Goal: Task Accomplishment & Management: Manage account settings

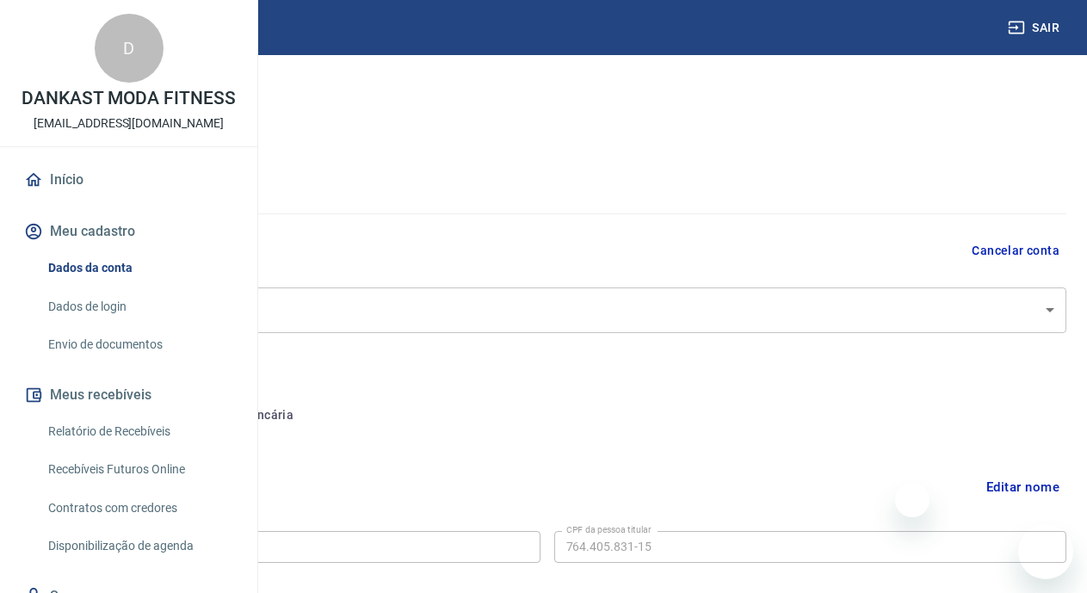
select select "GO"
select select "business"
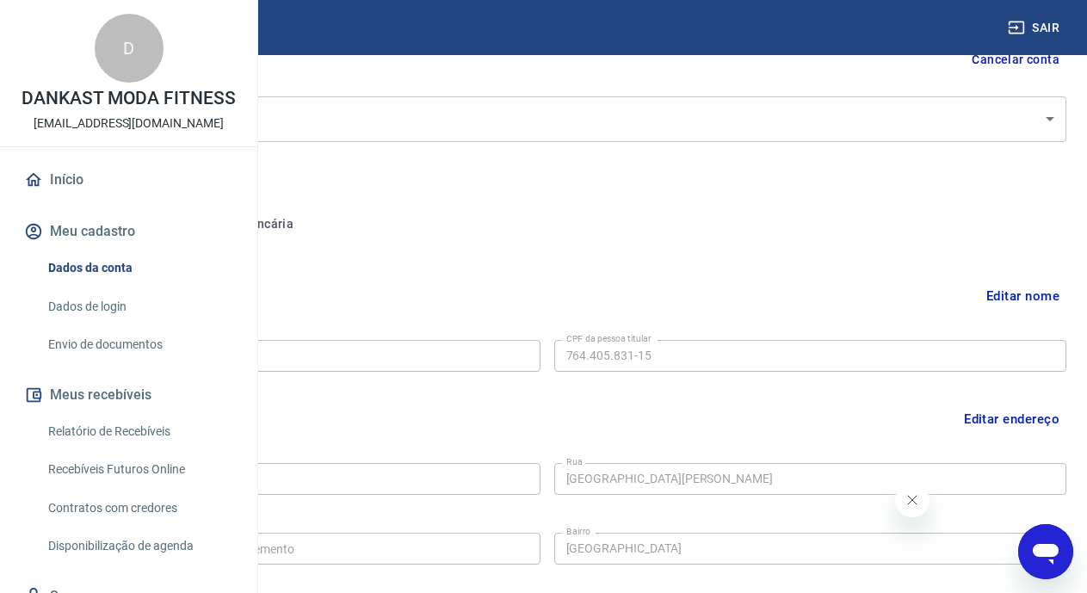
scroll to position [129, 0]
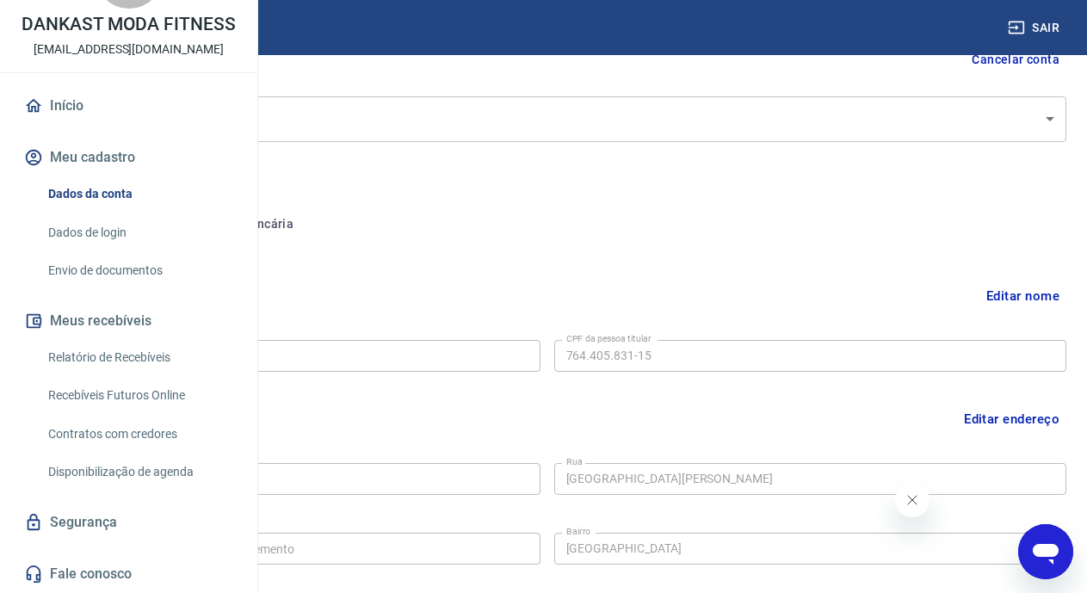
click at [87, 219] on link "Dados de login" at bounding box center [138, 232] width 195 height 35
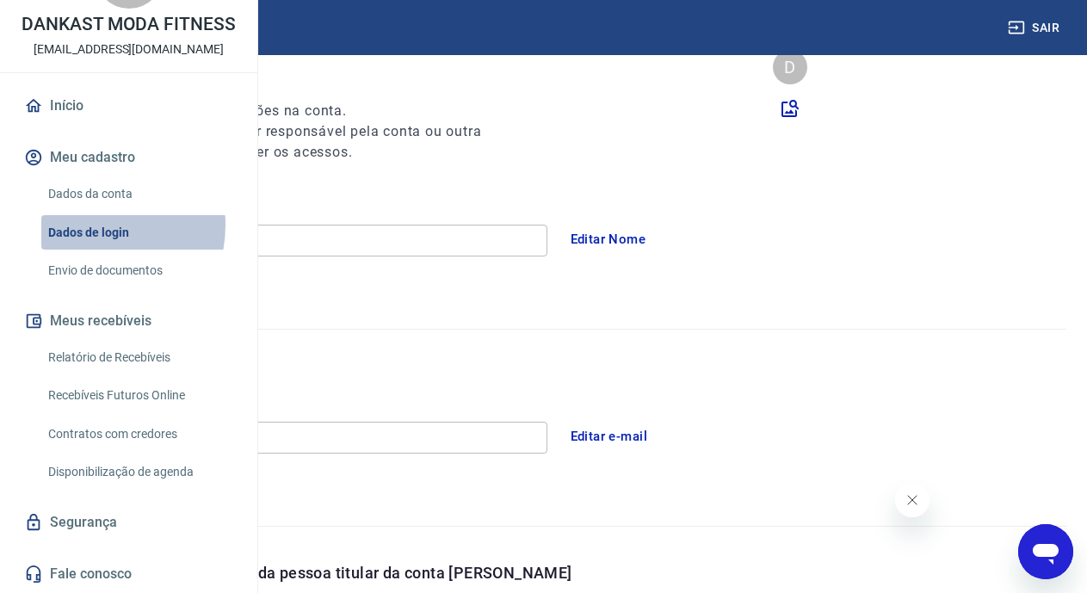
click at [87, 225] on link "Dados de login" at bounding box center [138, 232] width 195 height 35
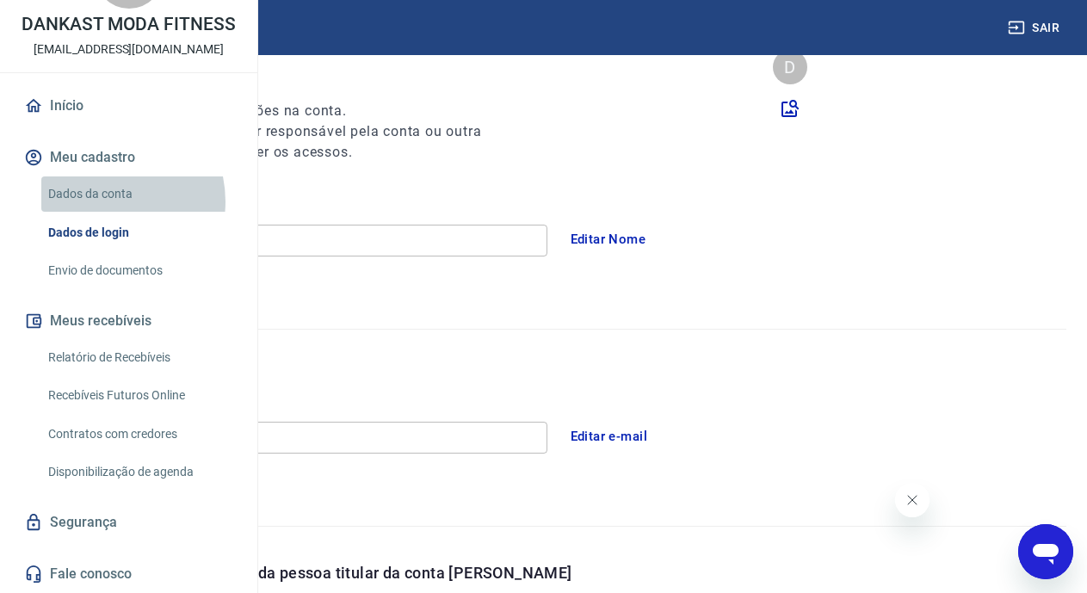
click at [105, 201] on link "Dados da conta" at bounding box center [138, 193] width 195 height 35
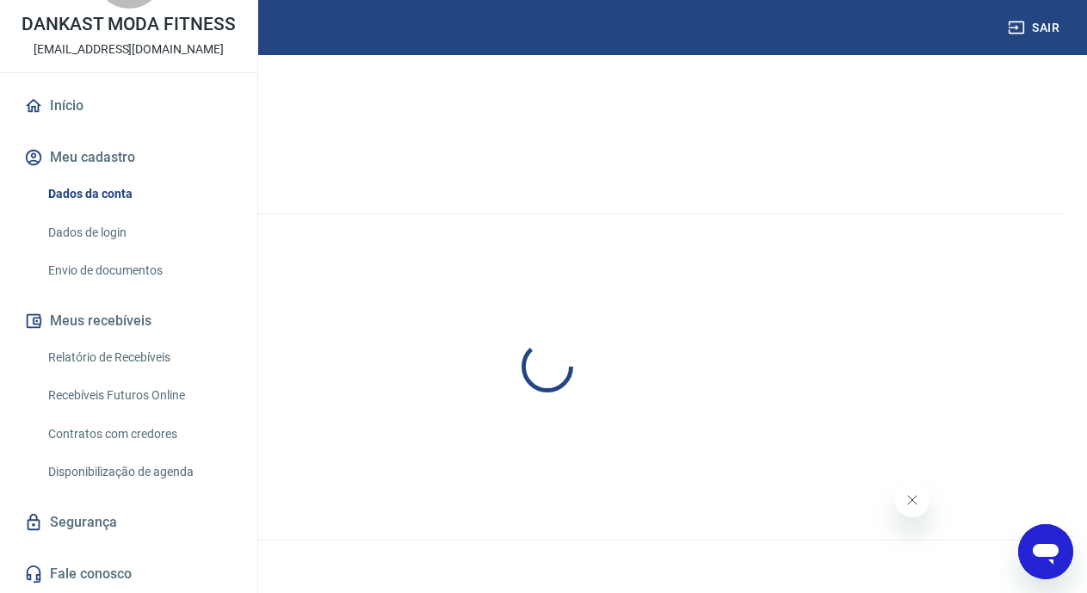
select select "GO"
select select "business"
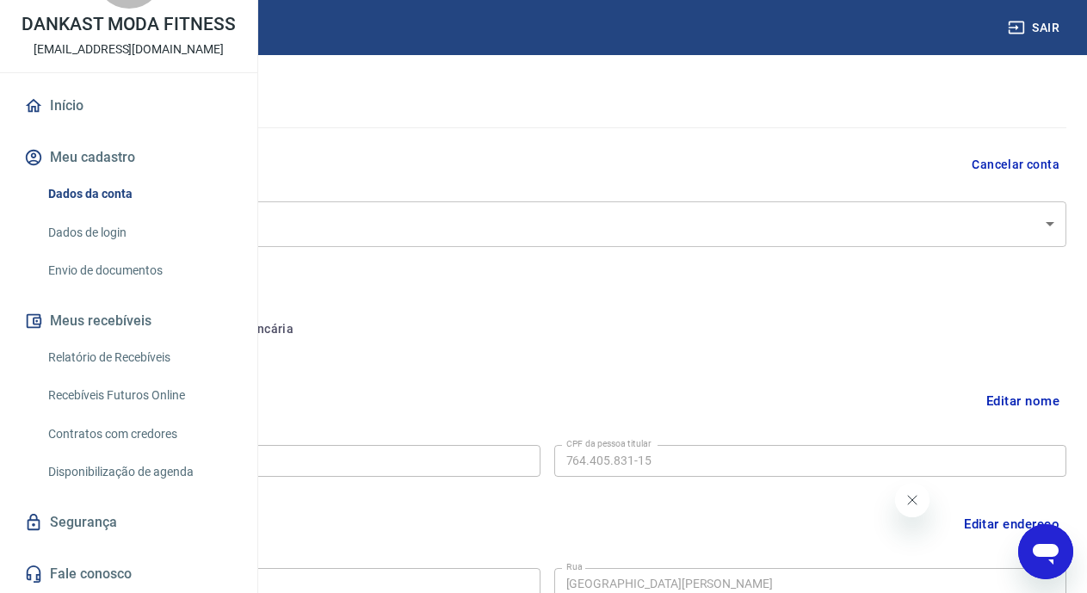
click at [95, 113] on link "Início" at bounding box center [129, 106] width 216 height 38
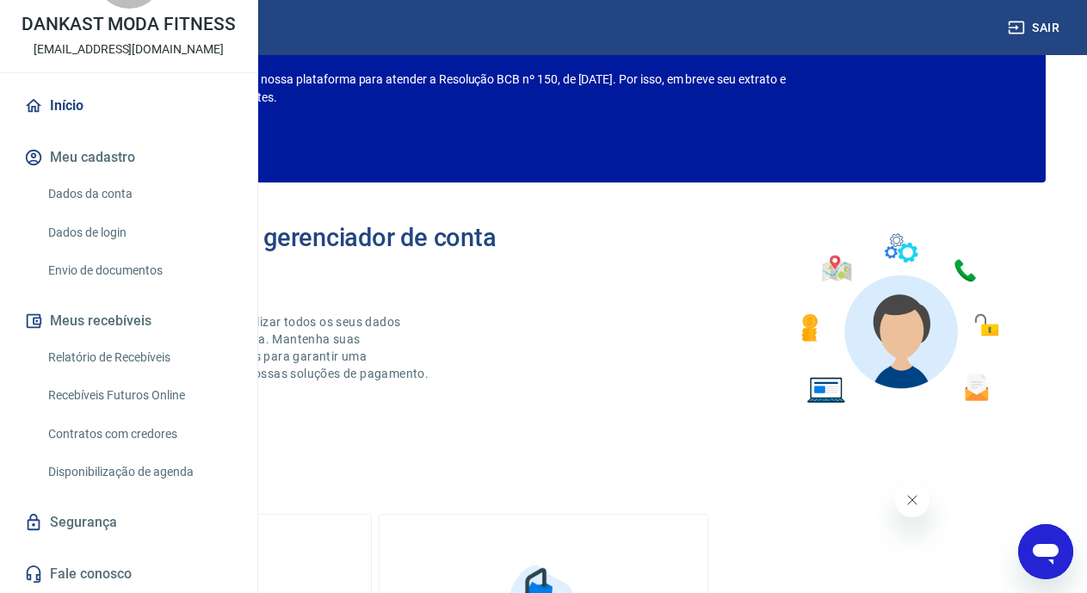
click at [123, 182] on link "Dados da conta" at bounding box center [138, 193] width 195 height 35
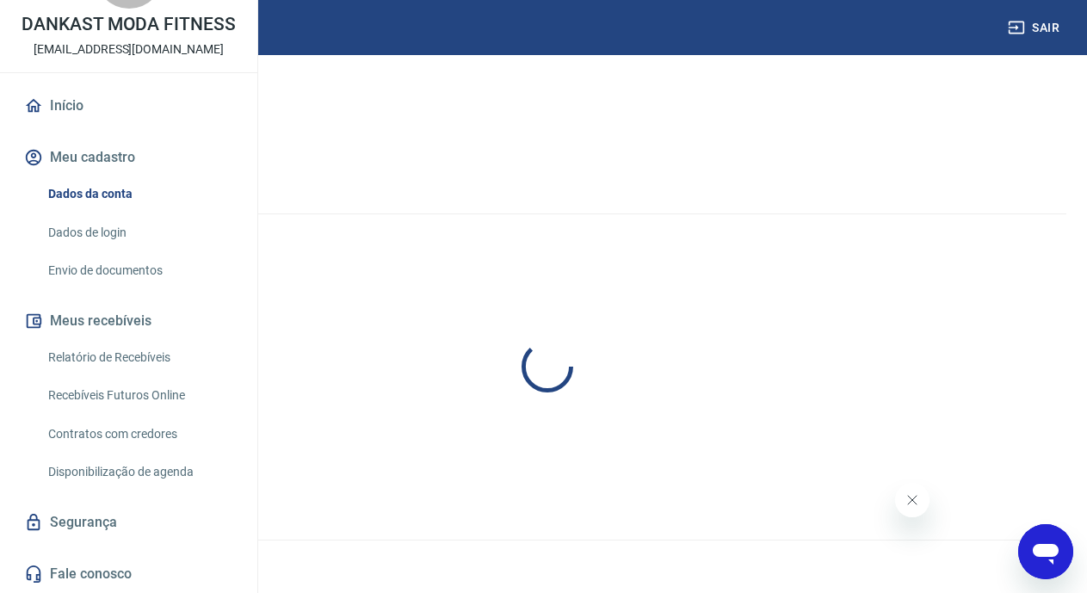
select select "GO"
select select "business"
click at [115, 99] on p "Meu cadastro" at bounding box center [72, 89] width 88 height 21
